Goal: Task Accomplishment & Management: Manage account settings

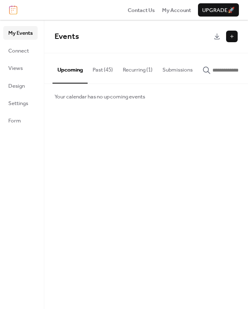
click at [76, 67] on button "Upcoming" at bounding box center [70, 68] width 35 height 30
click at [17, 30] on span "My Events" at bounding box center [20, 33] width 24 height 8
click at [24, 67] on link "Views" at bounding box center [20, 67] width 34 height 13
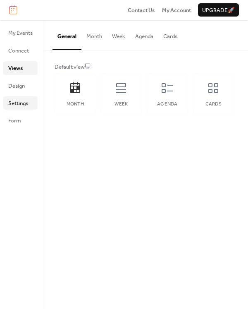
click at [29, 98] on link "Settings" at bounding box center [20, 102] width 34 height 13
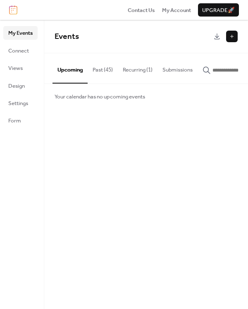
click at [132, 72] on button "Recurring (1)" at bounding box center [138, 67] width 40 height 29
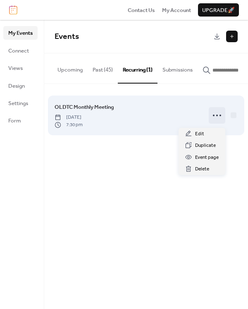
click at [216, 117] on icon at bounding box center [217, 115] width 13 height 13
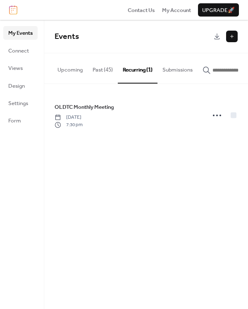
click at [216, 74] on input "button" at bounding box center [238, 70] width 50 height 8
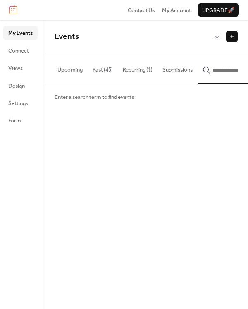
click at [221, 68] on input "button" at bounding box center [238, 70] width 50 height 8
click at [167, 11] on span "My Account" at bounding box center [176, 10] width 29 height 8
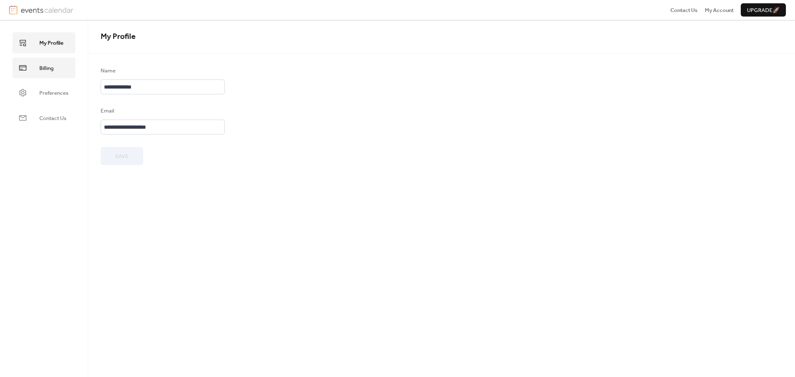
click at [54, 70] on link "Billing" at bounding box center [43, 68] width 63 height 21
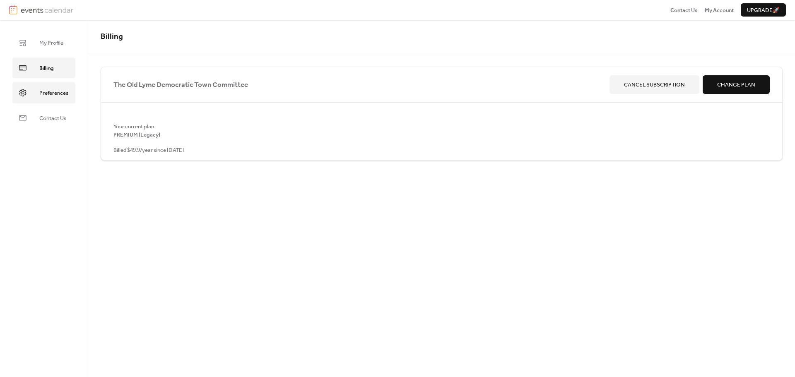
click at [60, 93] on span "Preferences" at bounding box center [53, 93] width 29 height 8
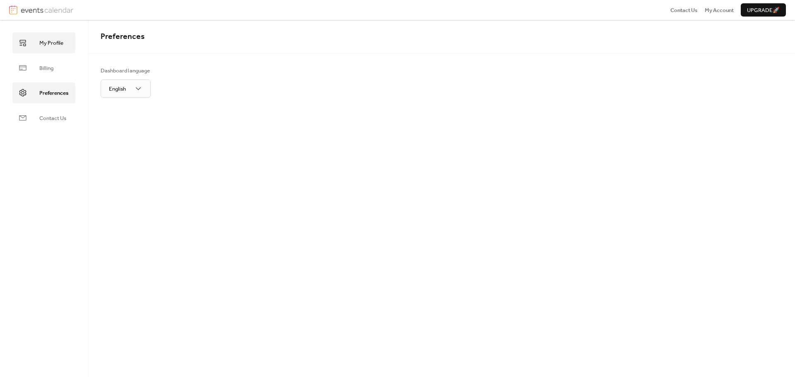
click at [57, 42] on span "My Profile" at bounding box center [51, 43] width 24 height 8
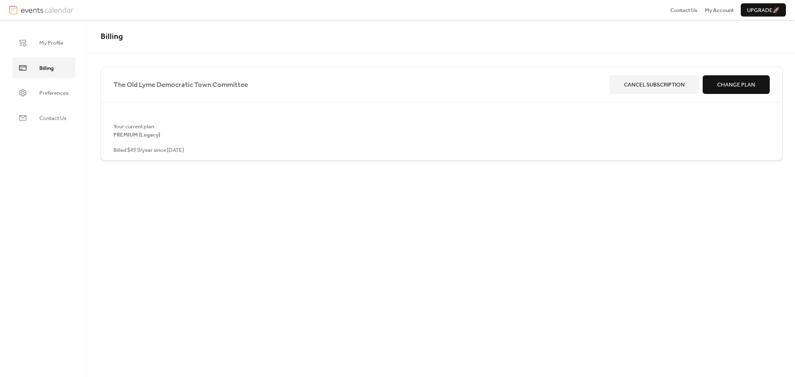
drag, startPoint x: 21, startPoint y: 0, endPoint x: 294, endPoint y: 209, distance: 343.8
click at [294, 209] on div "Billing The Old Lyme Democratic Town Committee Cancel Subscription Change Plan …" at bounding box center [441, 198] width 707 height 357
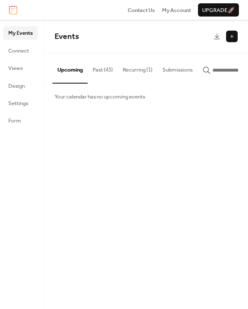
click at [106, 72] on button "Past (45)" at bounding box center [103, 67] width 30 height 29
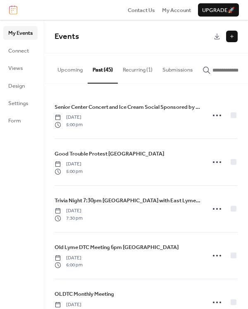
click at [139, 72] on button "Recurring (1)" at bounding box center [138, 67] width 40 height 29
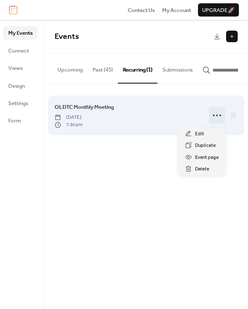
click at [216, 116] on icon at bounding box center [217, 115] width 13 height 13
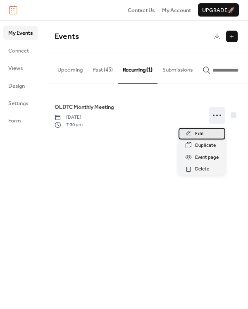
click at [200, 137] on span "Edit" at bounding box center [199, 134] width 9 height 8
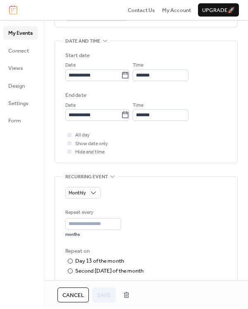
scroll to position [248, 0]
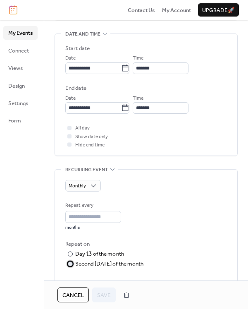
click at [72, 264] on div at bounding box center [70, 264] width 5 height 5
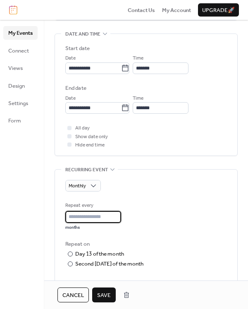
click at [120, 220] on input "*" at bounding box center [93, 217] width 56 height 12
click at [120, 219] on input "*" at bounding box center [93, 217] width 56 height 12
click at [120, 213] on input "*" at bounding box center [93, 217] width 56 height 12
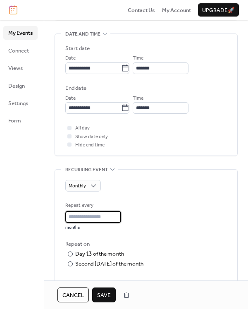
click at [120, 213] on input "*" at bounding box center [93, 217] width 56 height 12
type input "*"
click at [120, 213] on input "*" at bounding box center [93, 217] width 56 height 12
click at [106, 296] on span "Save" at bounding box center [104, 295] width 14 height 8
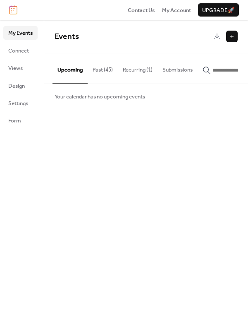
click at [136, 71] on button "Recurring (1)" at bounding box center [138, 67] width 40 height 29
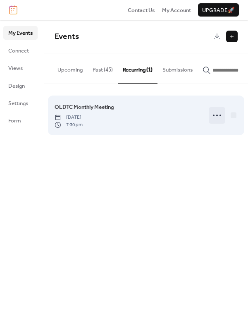
click at [214, 119] on icon at bounding box center [217, 115] width 13 height 13
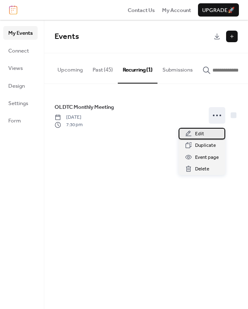
click at [203, 136] on span "Edit" at bounding box center [199, 134] width 9 height 8
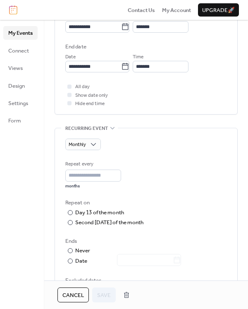
scroll to position [372, 0]
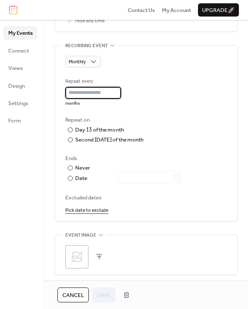
click at [92, 93] on input "*" at bounding box center [93, 93] width 56 height 12
click at [118, 90] on input "*" at bounding box center [93, 93] width 56 height 12
click at [120, 98] on input "*" at bounding box center [93, 93] width 56 height 12
click at [120, 95] on input "*" at bounding box center [93, 93] width 56 height 12
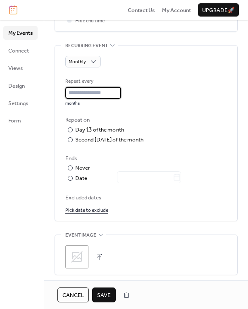
click at [120, 95] on input "*" at bounding box center [93, 93] width 56 height 12
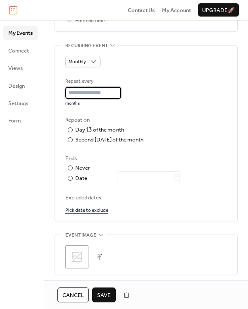
type input "*"
click at [120, 95] on input "*" at bounding box center [93, 93] width 56 height 12
click at [110, 293] on span "Save" at bounding box center [104, 295] width 14 height 8
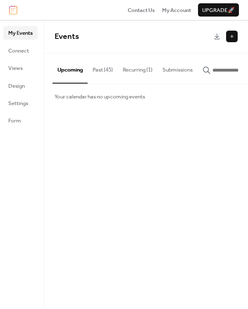
click at [70, 101] on span "Your calendar has no upcoming events" at bounding box center [100, 97] width 91 height 8
click at [99, 99] on span "Your calendar has no upcoming events" at bounding box center [100, 97] width 91 height 8
click at [235, 38] on button at bounding box center [232, 37] width 12 height 12
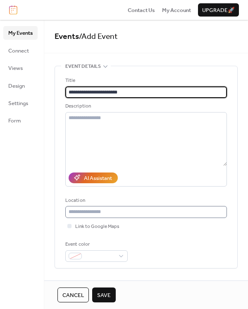
scroll to position [41, 0]
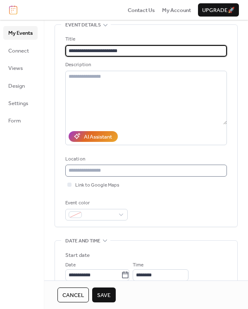
type input "**********"
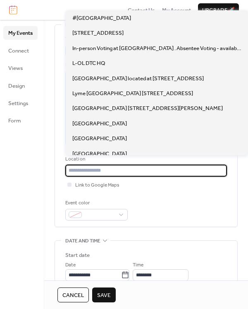
click at [107, 173] on input "text" at bounding box center [146, 171] width 162 height 12
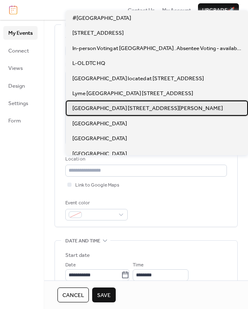
click at [115, 110] on span "[GEOGRAPHIC_DATA] [STREET_ADDRESS][PERSON_NAME]" at bounding box center [147, 108] width 151 height 8
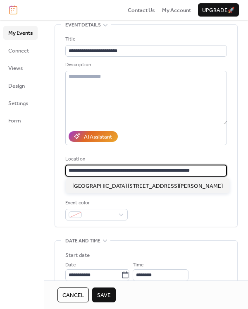
drag, startPoint x: 114, startPoint y: 169, endPoint x: 57, endPoint y: 168, distance: 56.7
click at [57, 168] on div "**********" at bounding box center [146, 126] width 183 height 202
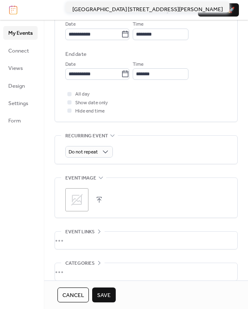
scroll to position [322, 0]
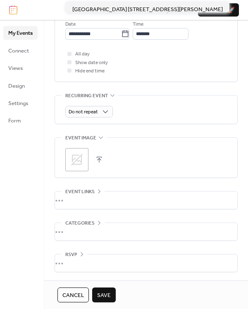
type input "**********"
click at [102, 294] on span "Save" at bounding box center [104, 295] width 14 height 8
